Goal: Information Seeking & Learning: Learn about a topic

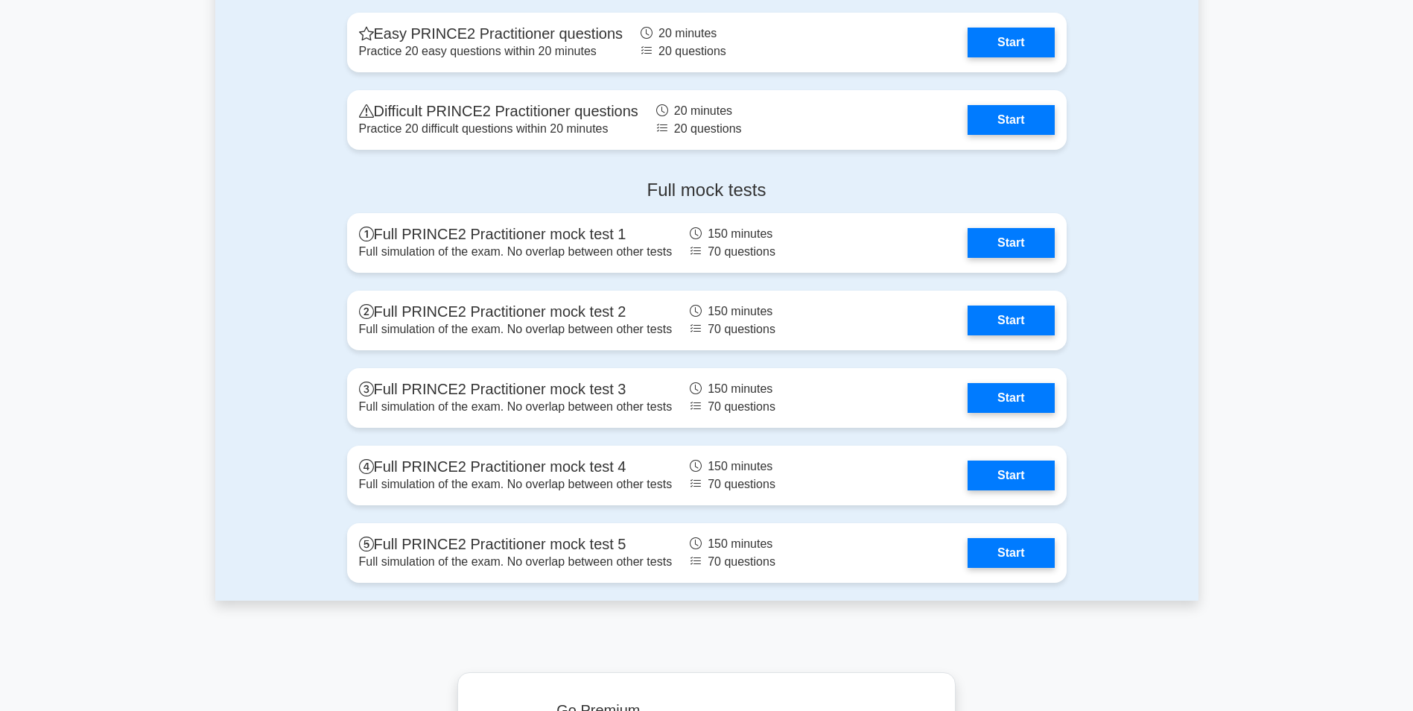
scroll to position [1564, 0]
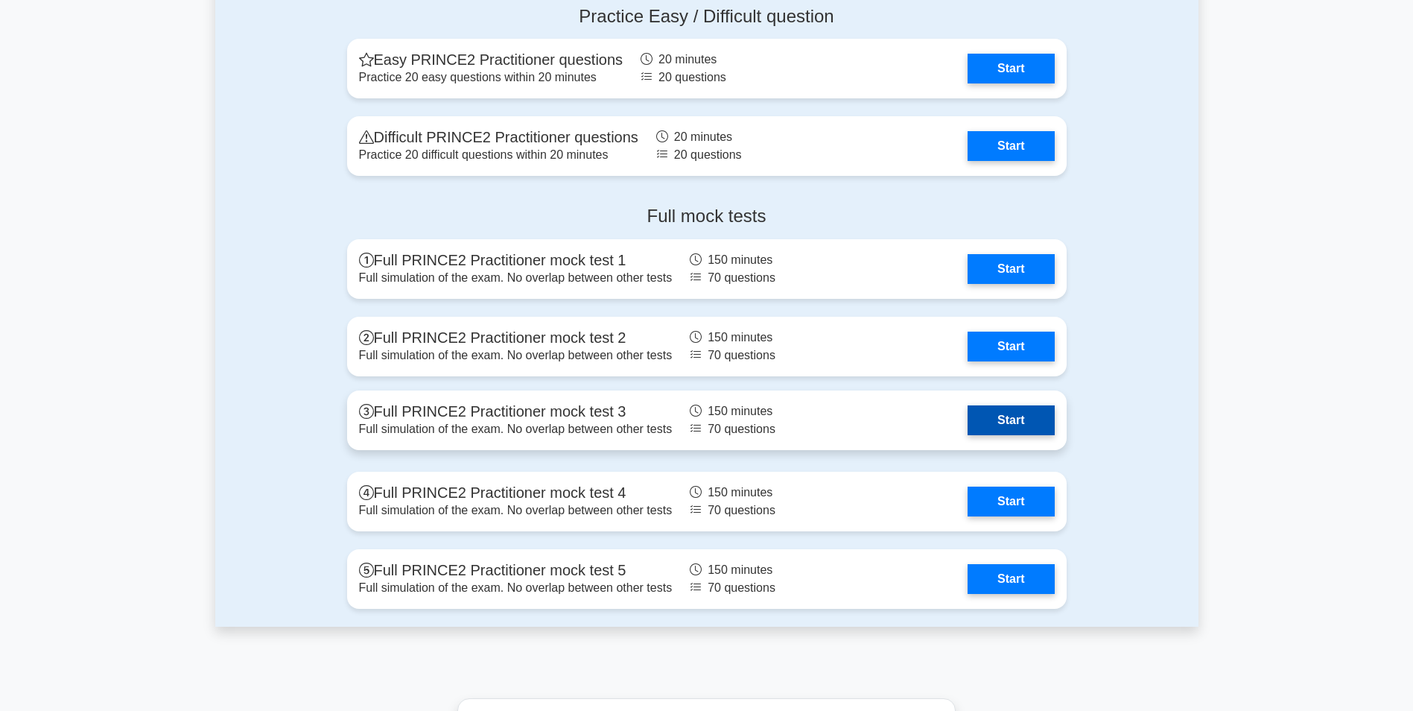
click at [998, 415] on link "Start" at bounding box center [1010, 420] width 86 height 30
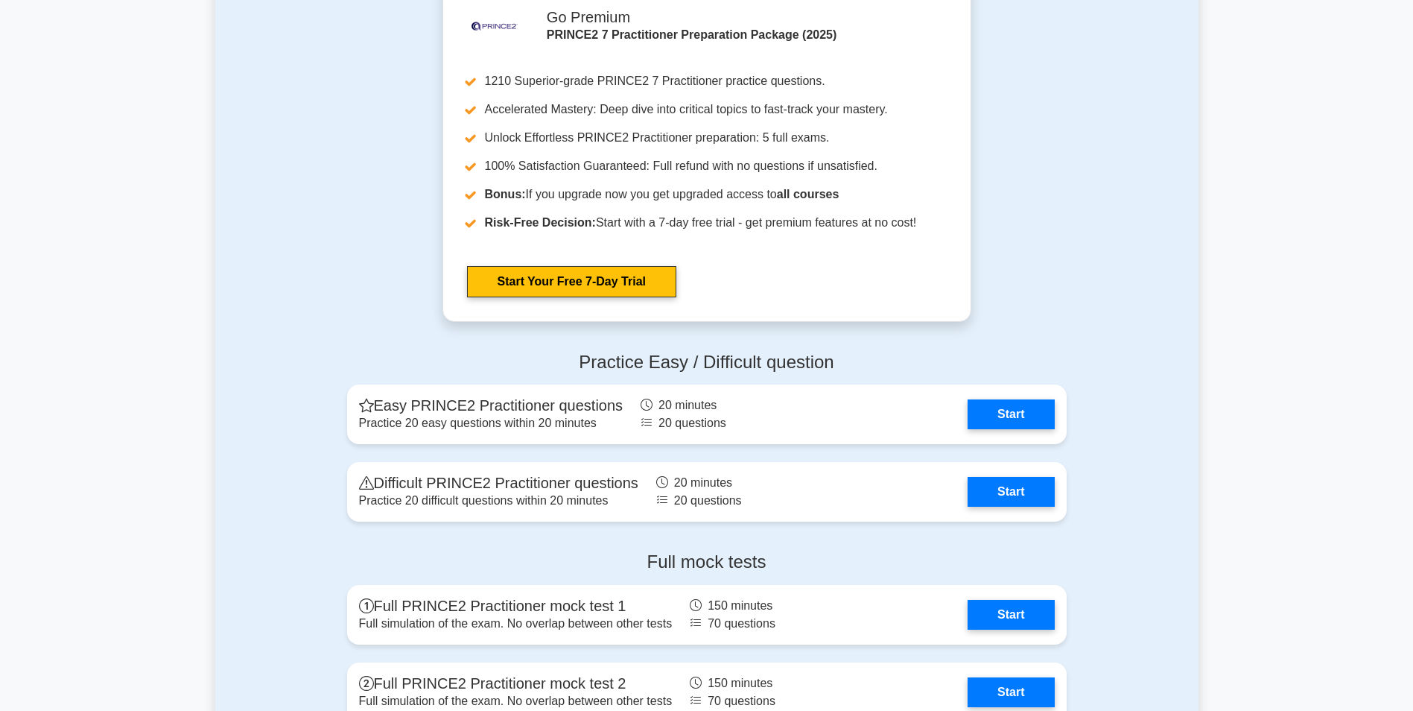
scroll to position [1564, 0]
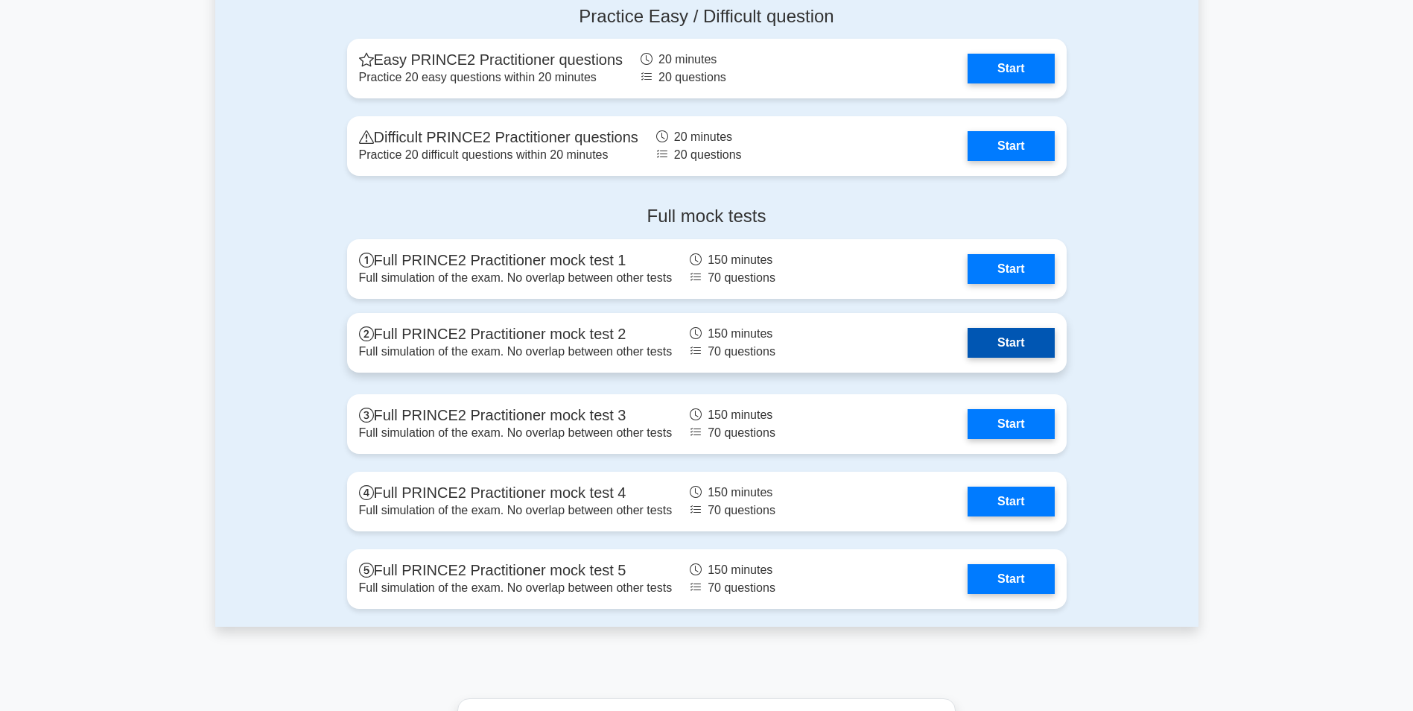
click at [967, 349] on link "Start" at bounding box center [1010, 343] width 86 height 30
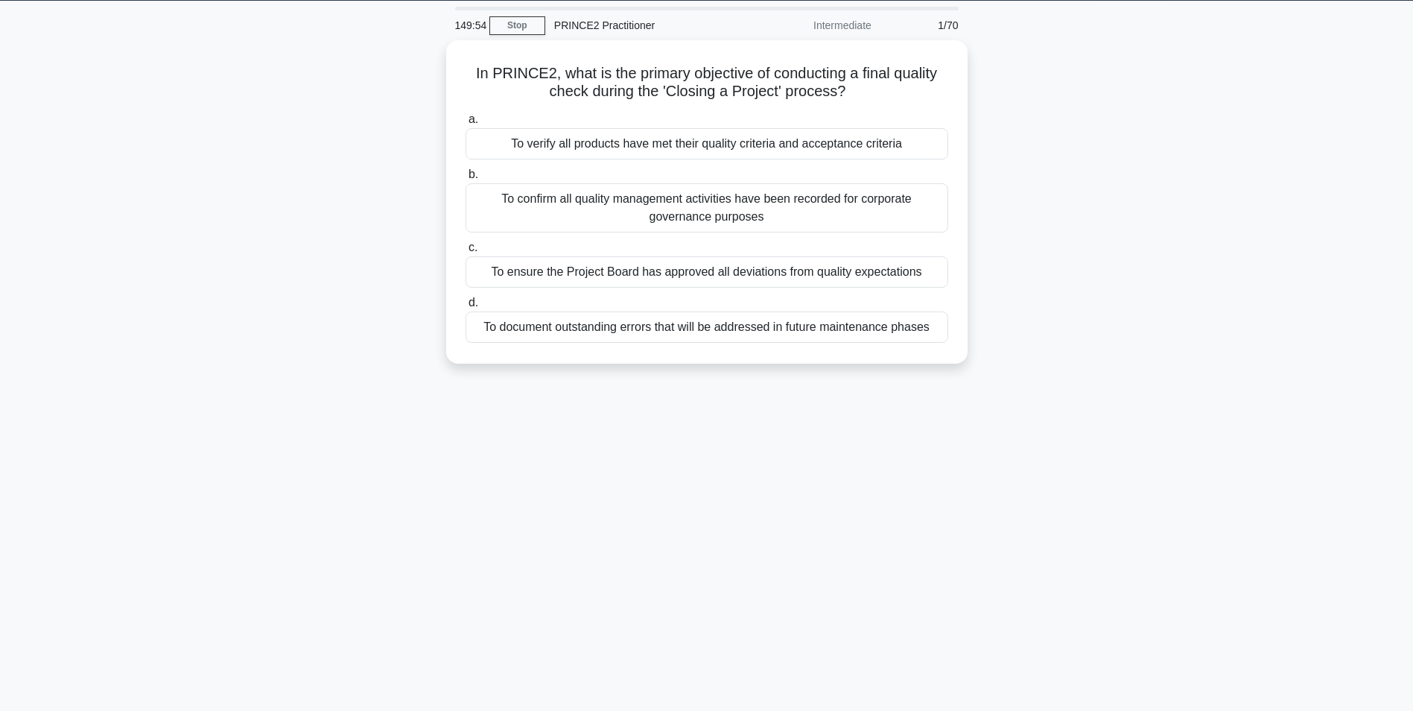
scroll to position [94, 0]
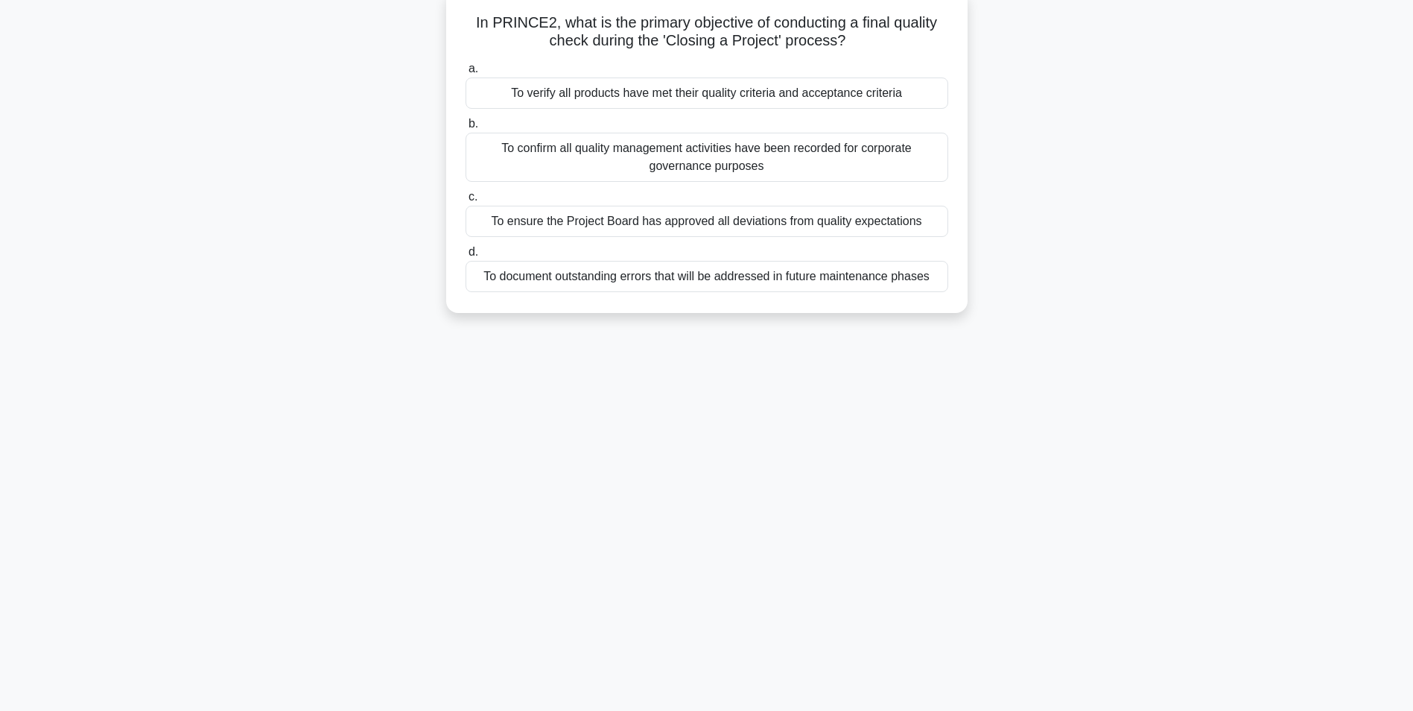
click at [750, 281] on div "To document outstanding errors that will be addressed in future maintenance pha…" at bounding box center [706, 276] width 483 height 31
click at [465, 257] on input "d. To document outstanding errors that will be addressed in future maintenance …" at bounding box center [465, 252] width 0 height 10
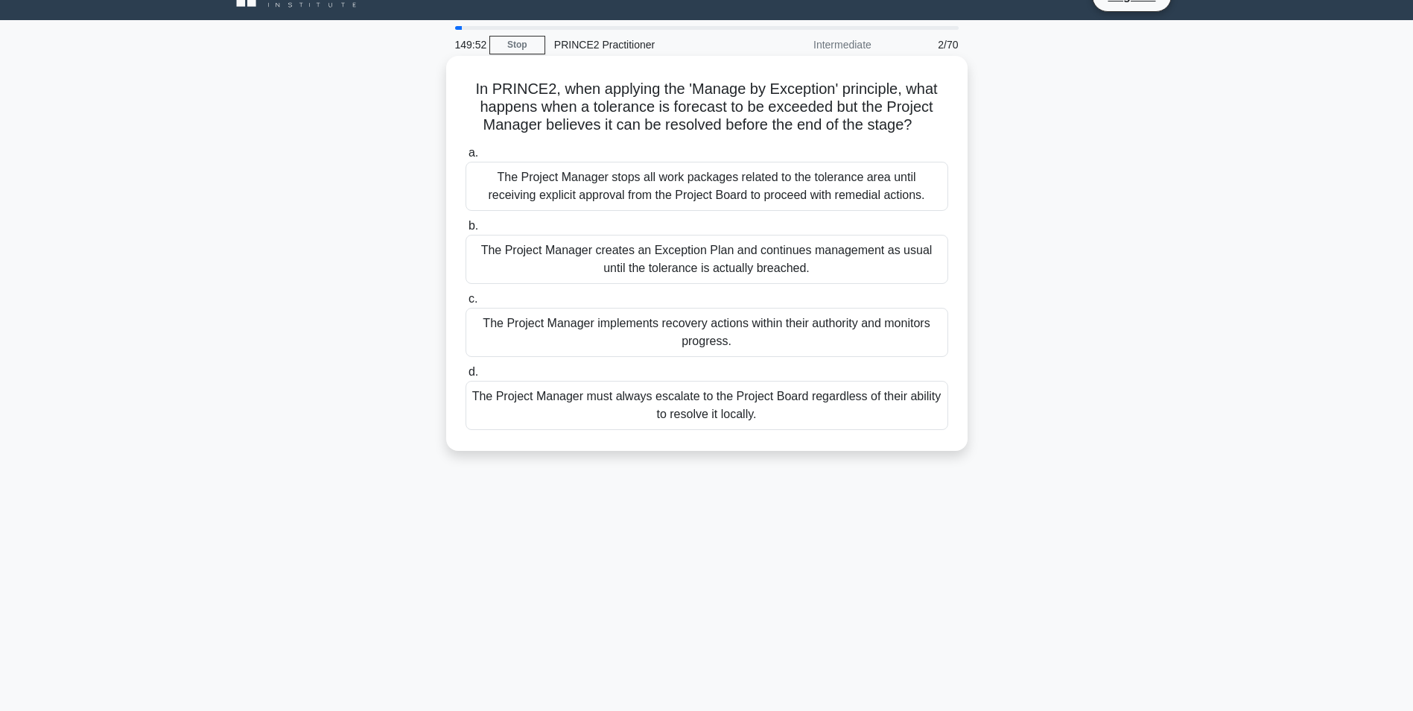
scroll to position [0, 0]
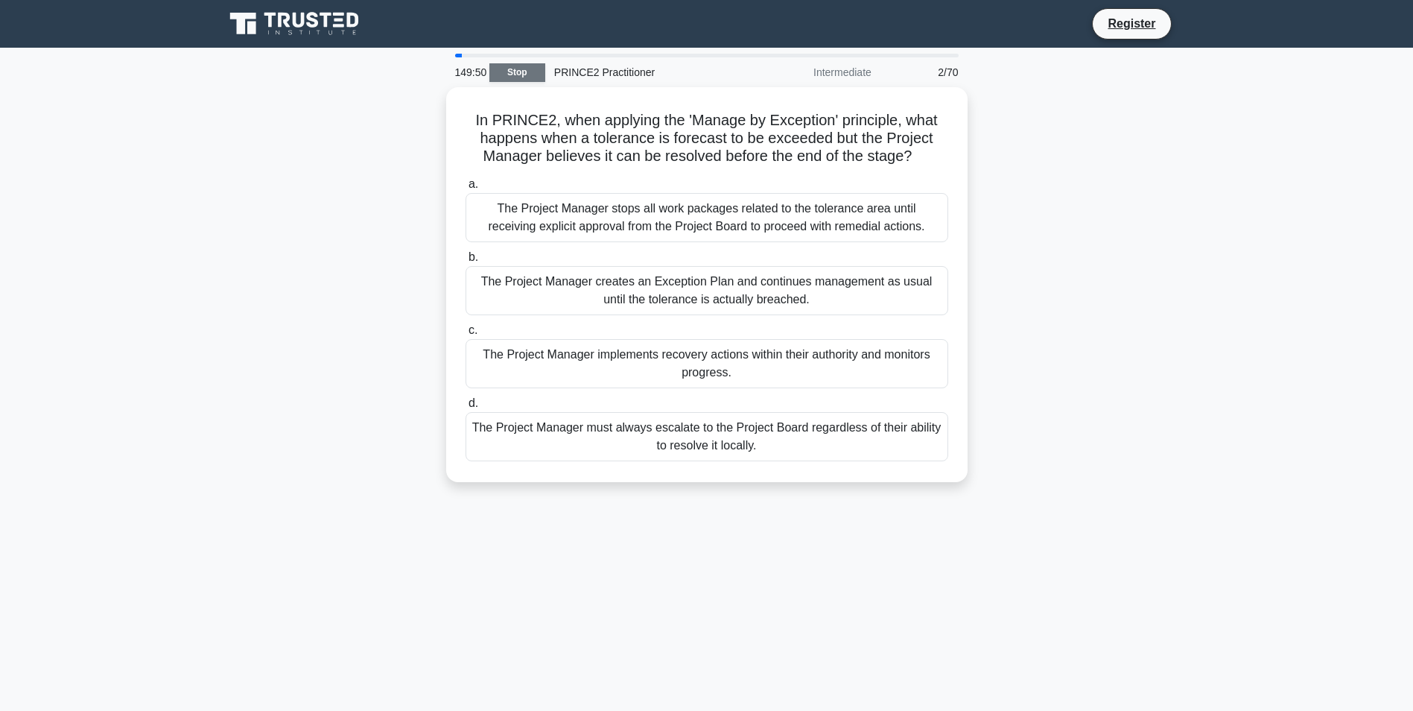
click at [532, 79] on link "Stop" at bounding box center [517, 72] width 56 height 19
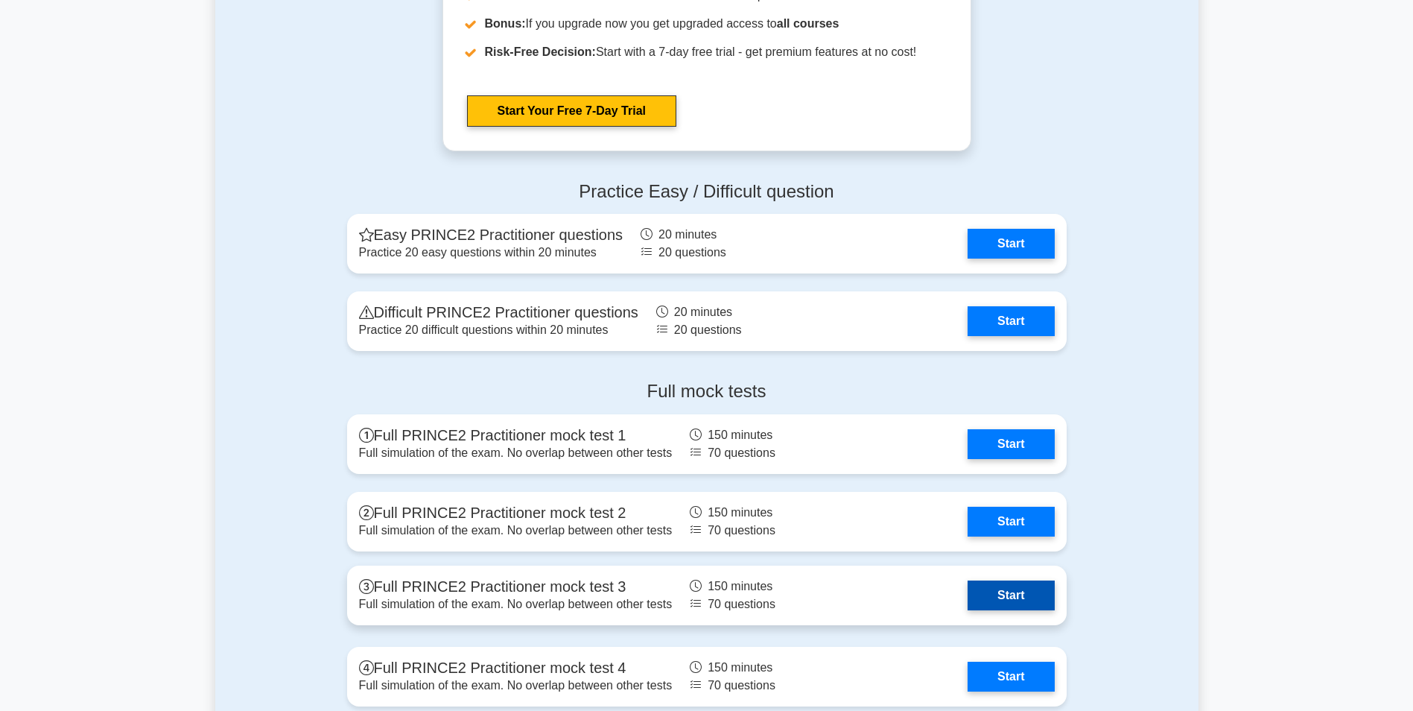
scroll to position [1341, 0]
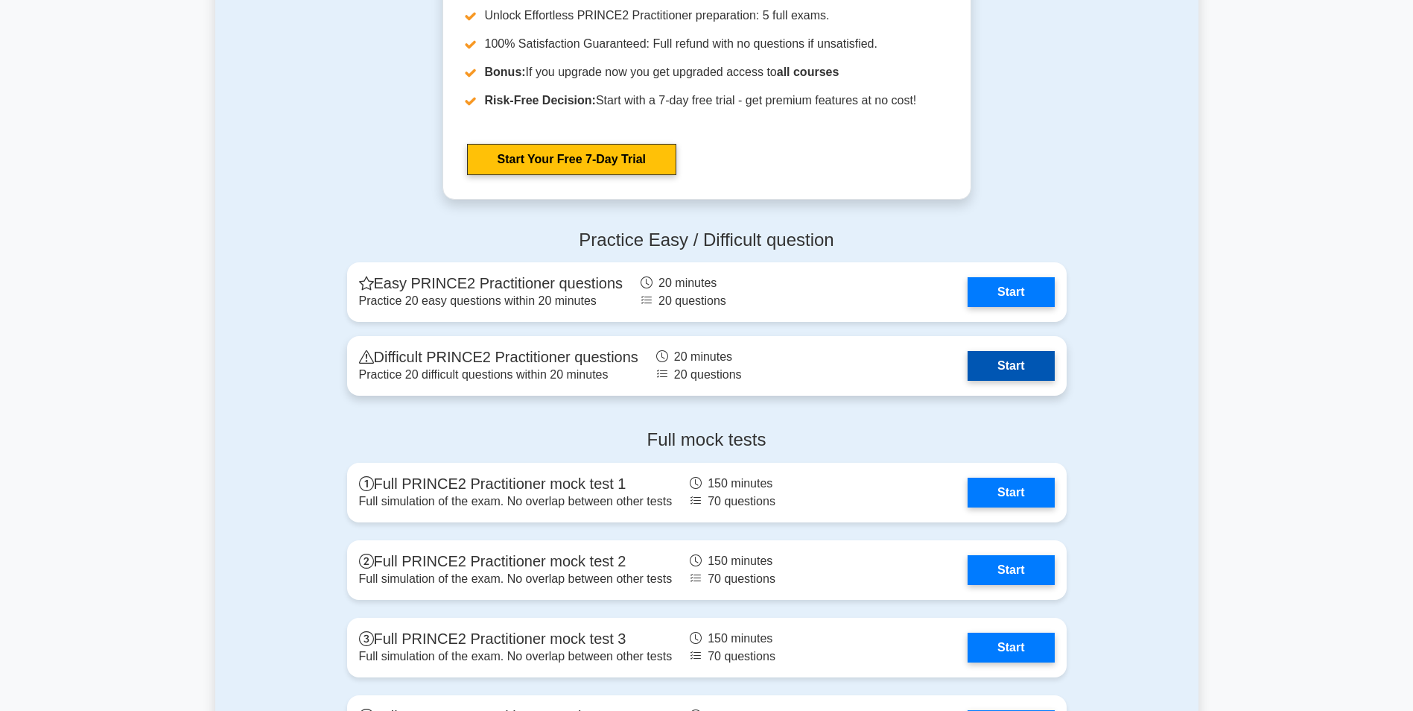
click at [1014, 370] on link "Start" at bounding box center [1010, 366] width 86 height 30
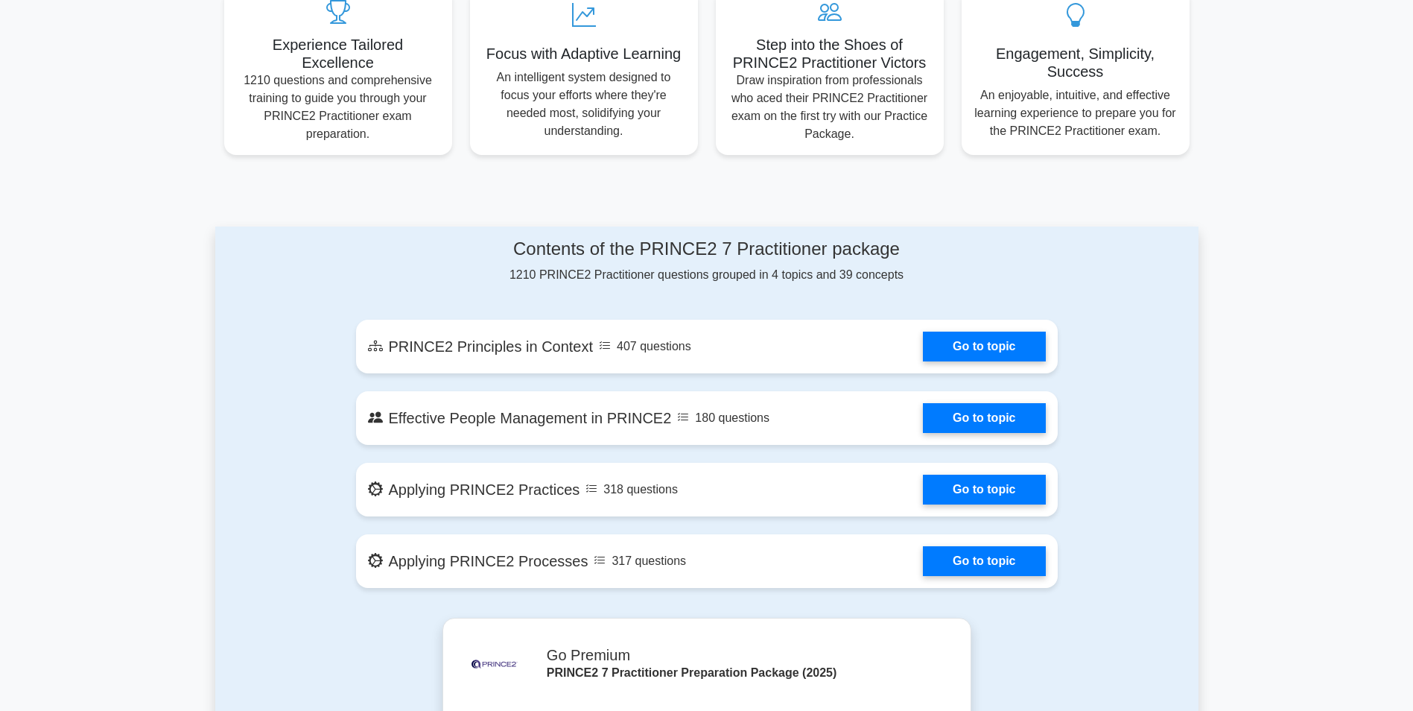
scroll to position [629, 0]
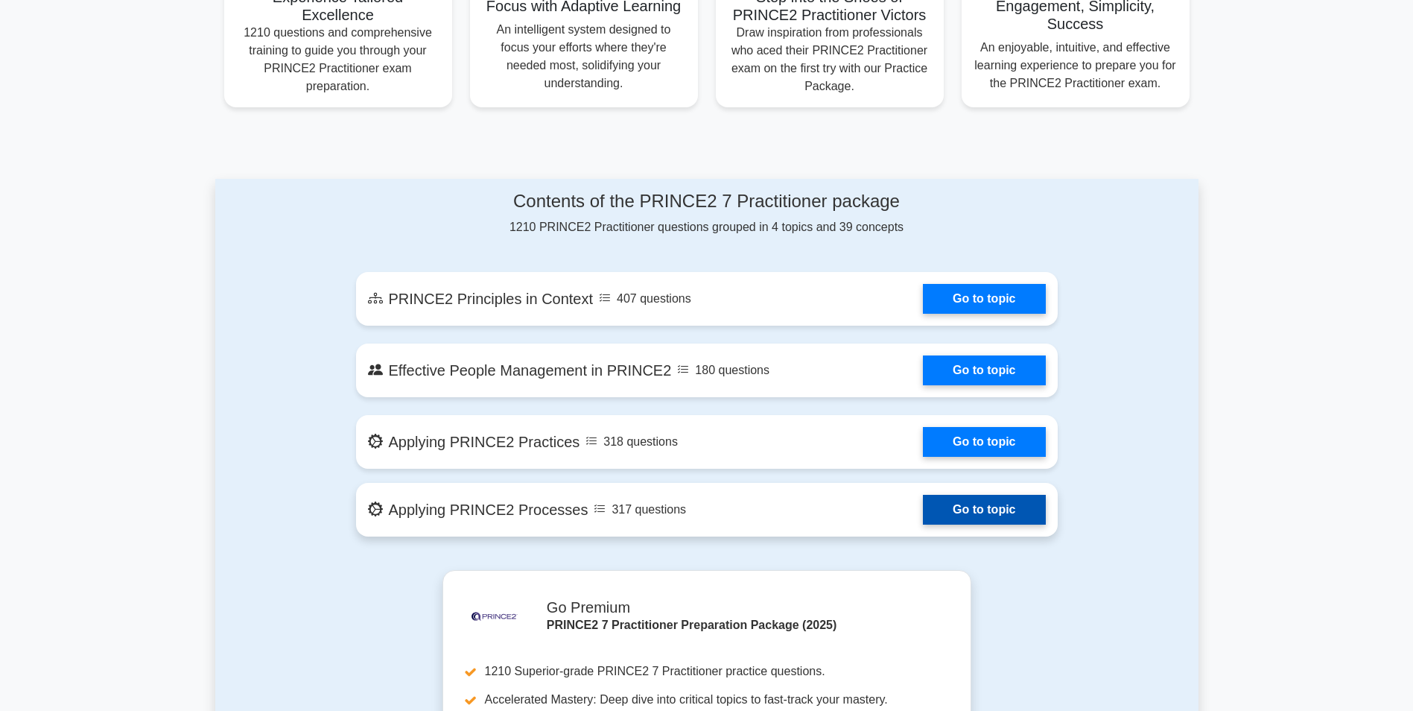
click at [953, 506] on link "Go to topic" at bounding box center [984, 510] width 122 height 30
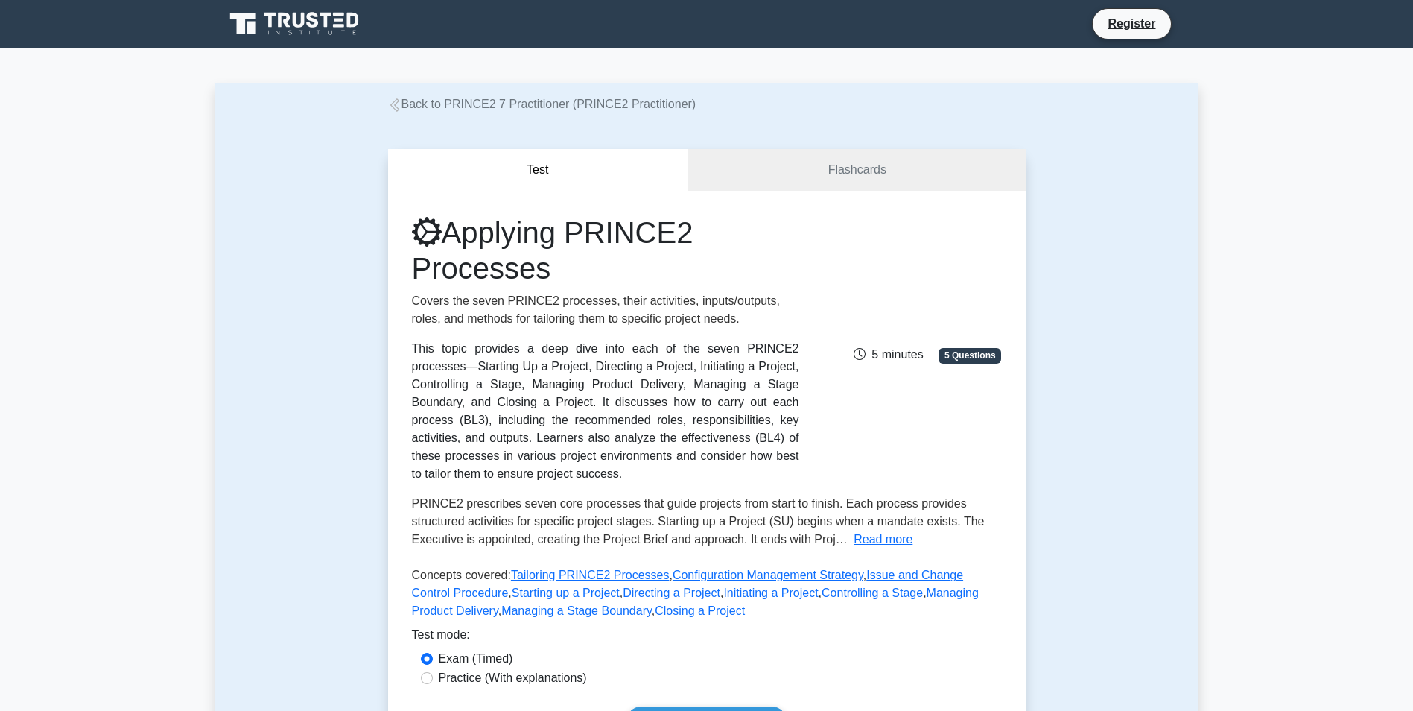
click at [325, 28] on icon at bounding box center [295, 24] width 143 height 28
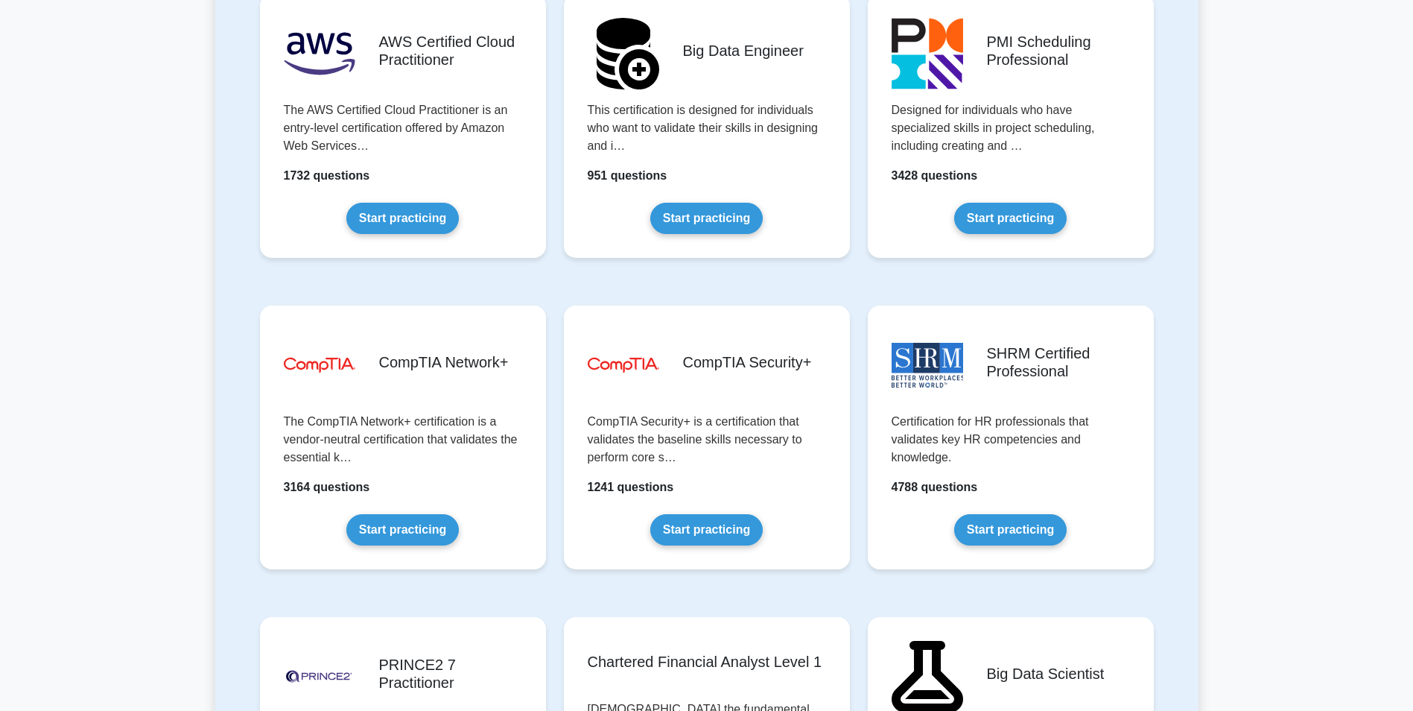
scroll to position [2905, 0]
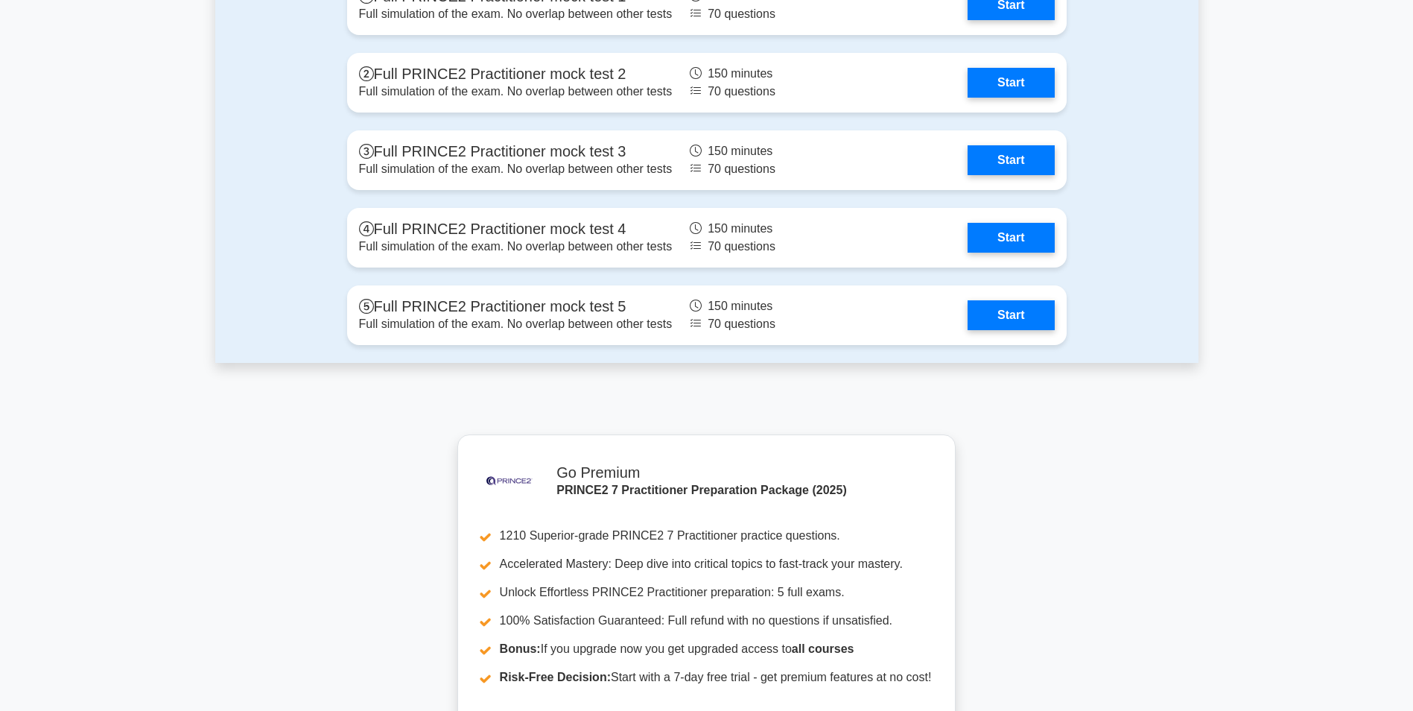
scroll to position [1936, 0]
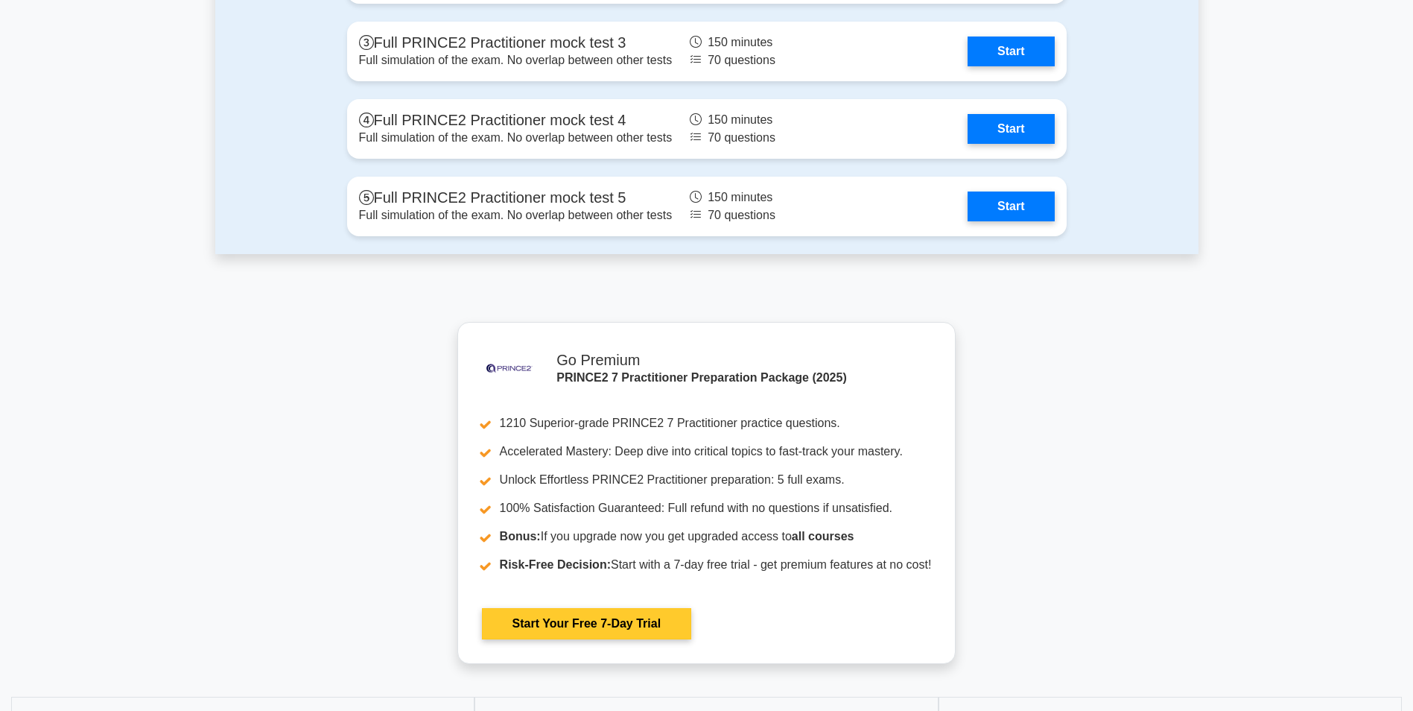
click at [513, 639] on link "Start Your Free 7-Day Trial" at bounding box center [586, 623] width 209 height 31
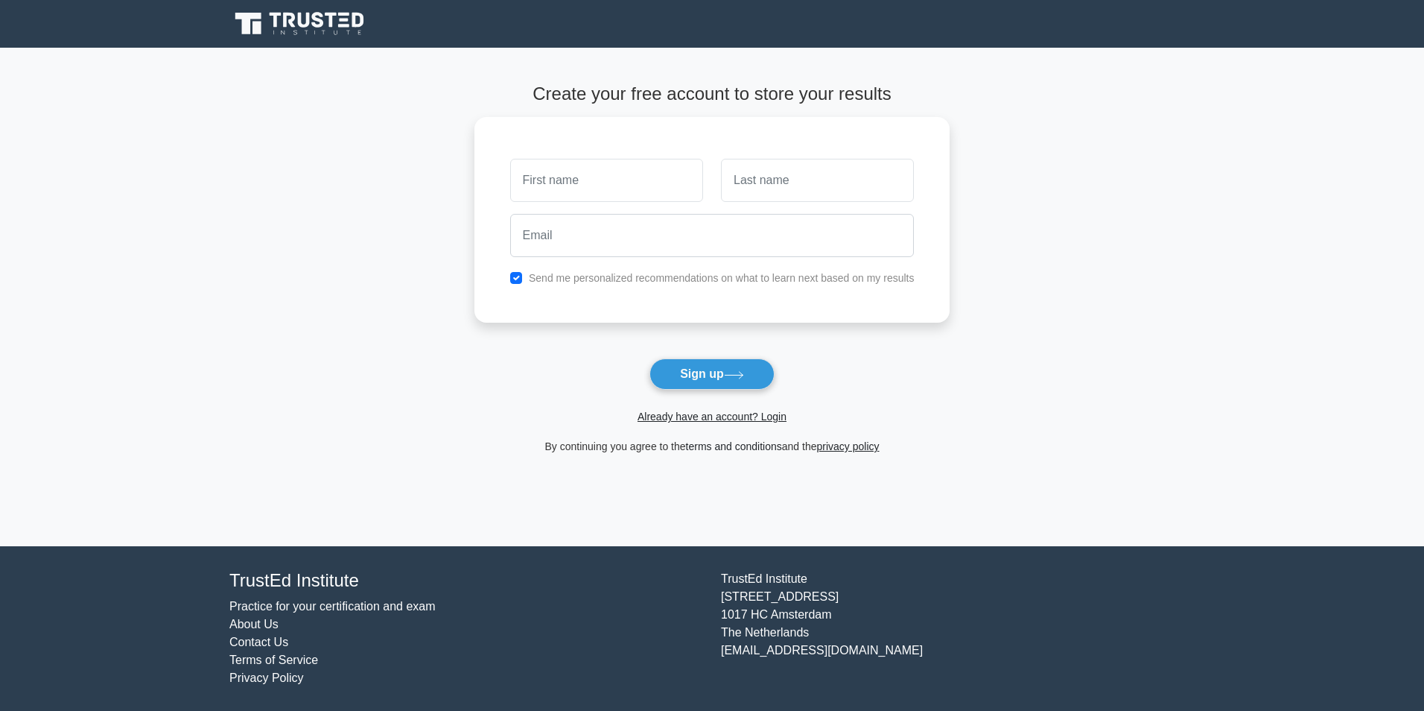
click at [748, 448] on link "terms and conditions" at bounding box center [734, 446] width 96 height 12
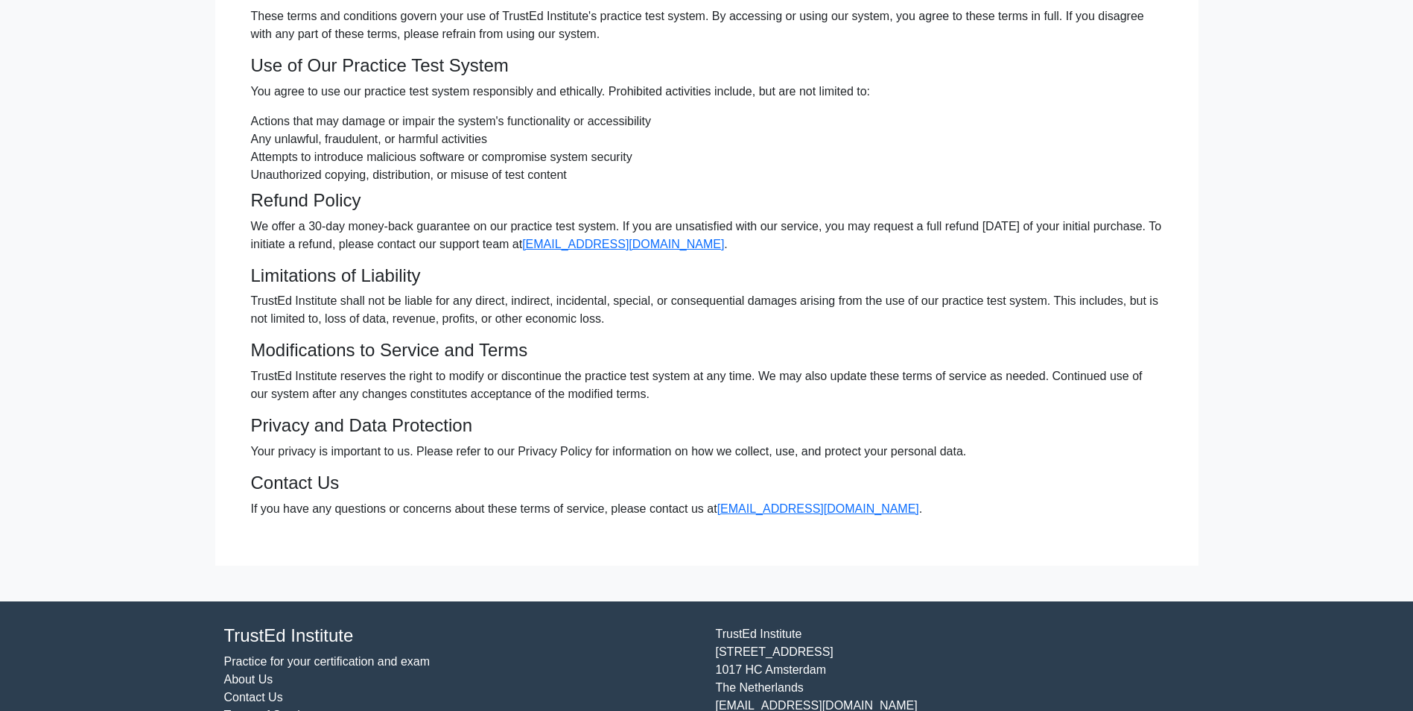
scroll to position [198, 0]
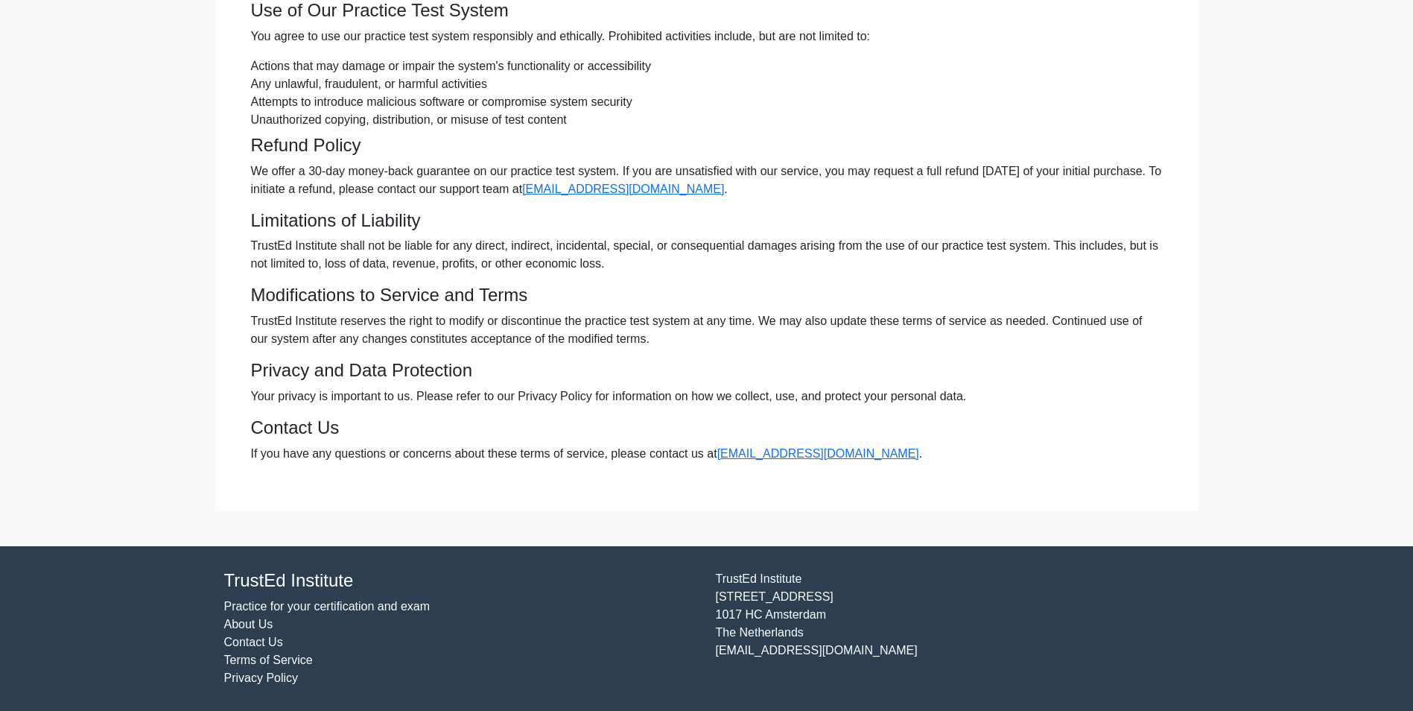
click at [282, 661] on link "Terms of Service" at bounding box center [268, 659] width 89 height 13
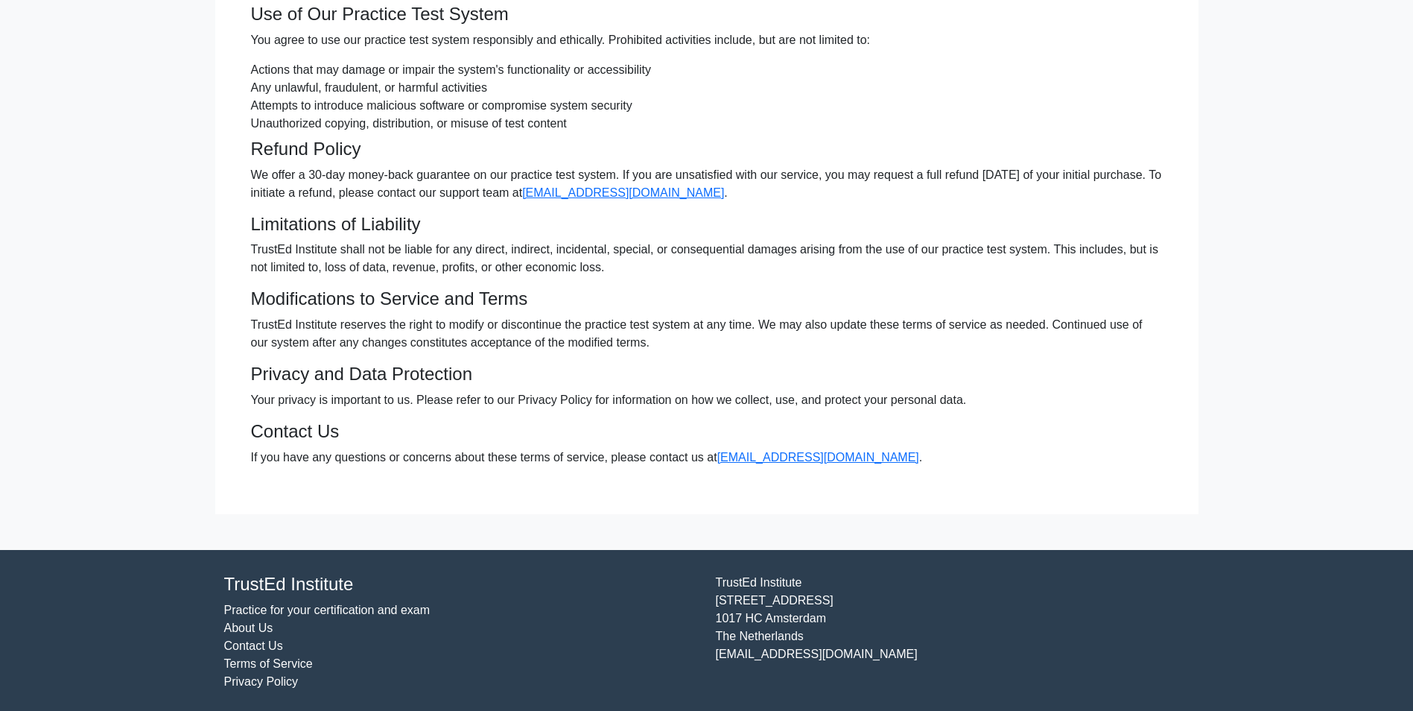
scroll to position [198, 0]
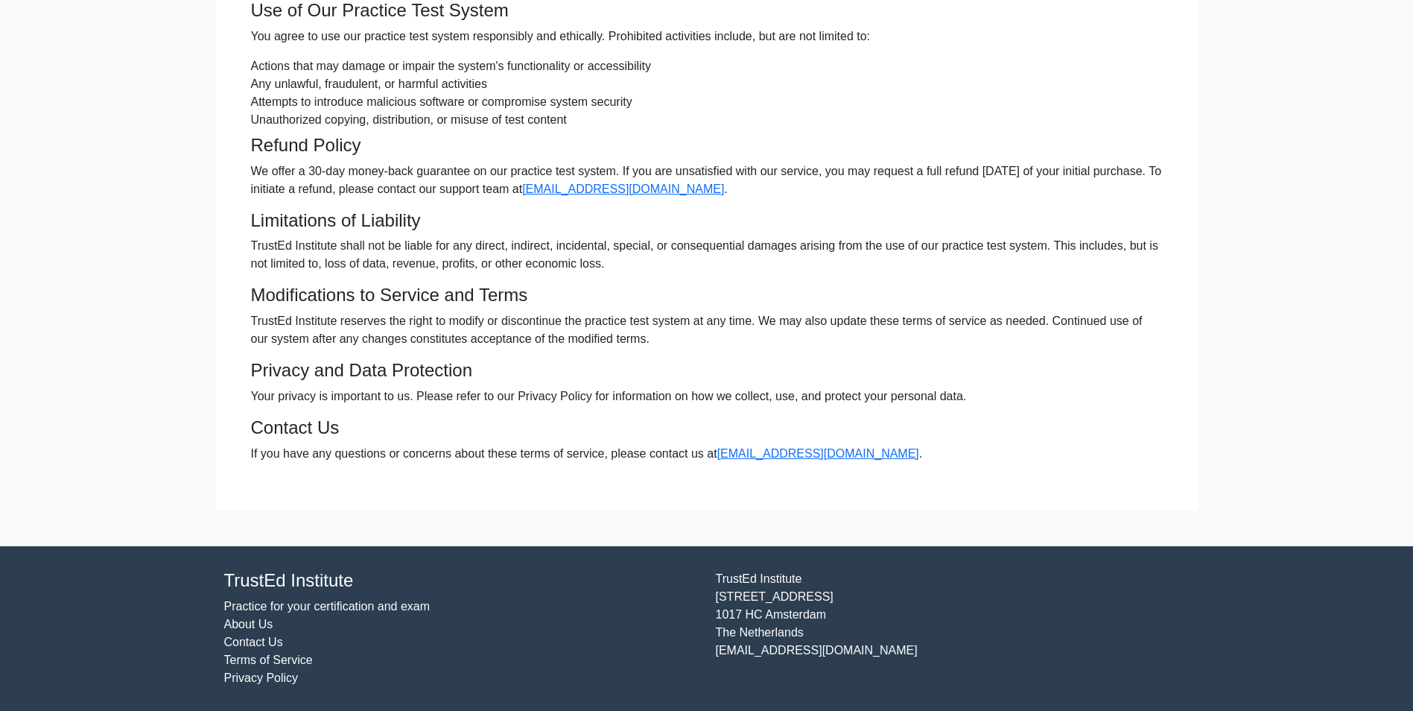
click at [282, 681] on link "Privacy Policy" at bounding box center [261, 677] width 74 height 13
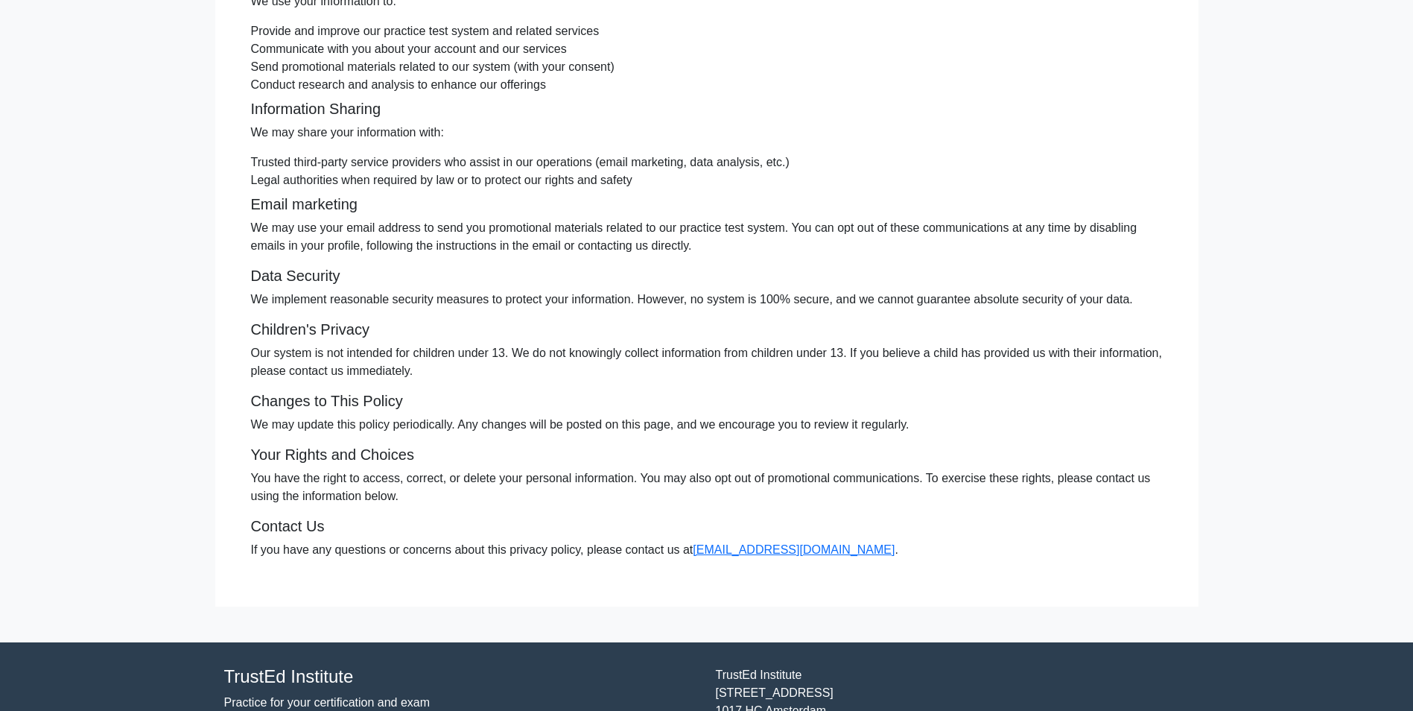
scroll to position [421, 0]
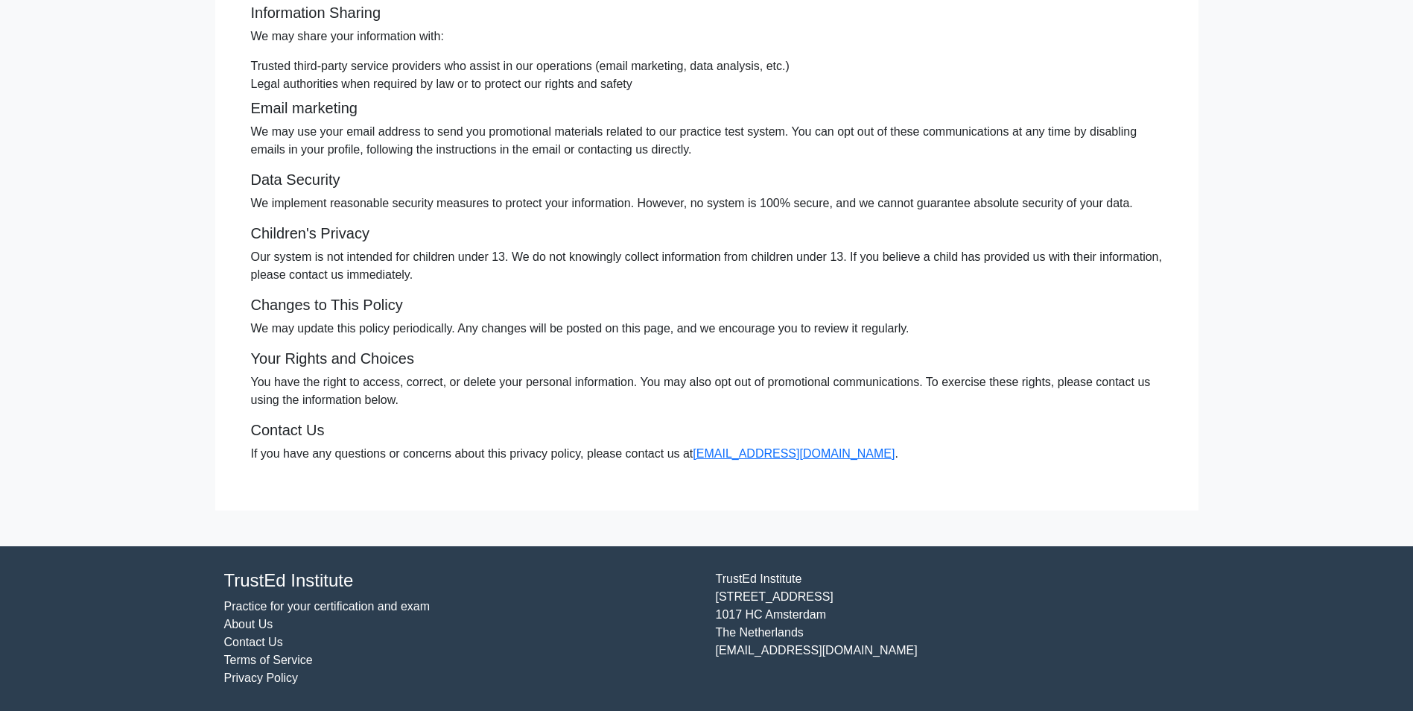
click at [264, 630] on link "About Us" at bounding box center [248, 623] width 49 height 13
